Goal: Information Seeking & Learning: Find specific page/section

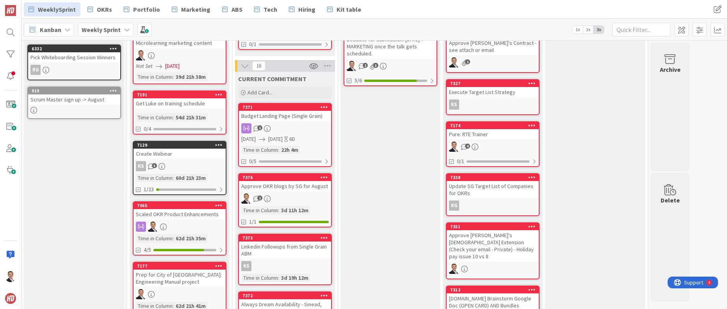
scroll to position [208, 0]
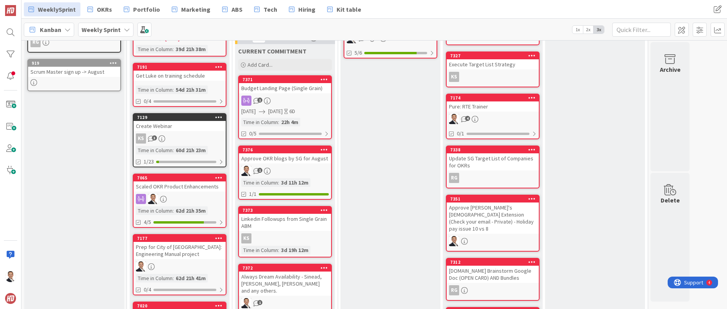
click at [291, 83] on div "Budget Landing Page (Single Grain)" at bounding box center [285, 88] width 92 height 10
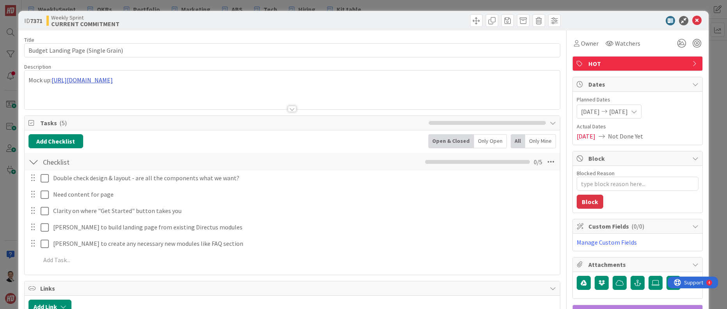
click at [179, 78] on div "Mock up: [URL][DOMAIN_NAME]" at bounding box center [293, 90] width 536 height 39
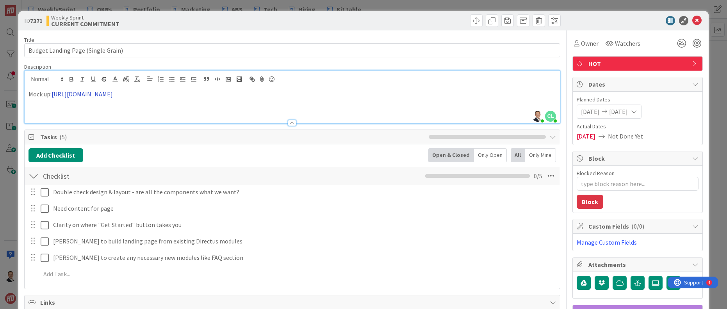
click at [113, 94] on link "[URL][DOMAIN_NAME]" at bounding box center [82, 94] width 61 height 8
click at [113, 95] on link "[URL][DOMAIN_NAME]" at bounding box center [82, 94] width 61 height 8
click at [113, 97] on link "[URL][DOMAIN_NAME]" at bounding box center [82, 94] width 61 height 8
click at [144, 111] on link "[URL][DOMAIN_NAME]" at bounding box center [116, 109] width 53 height 10
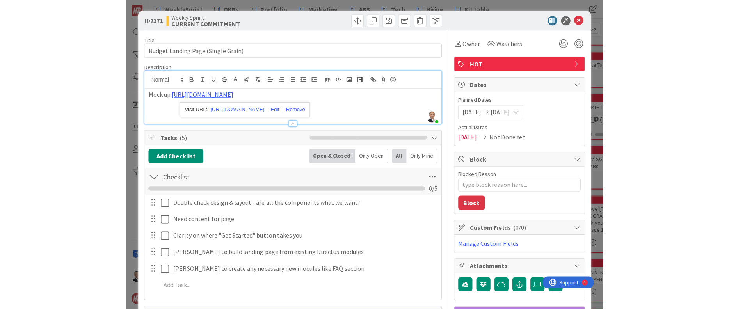
scroll to position [208, 0]
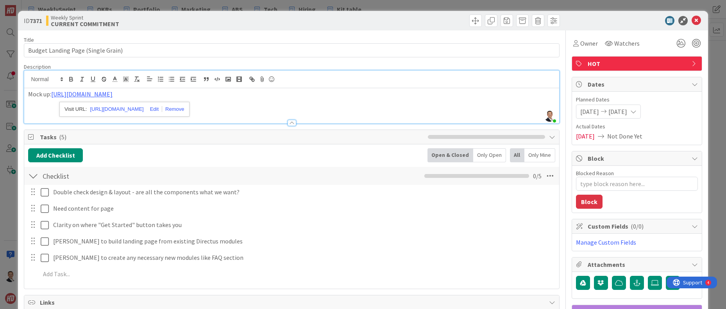
type textarea "x"
